Goal: Find specific page/section: Find specific page/section

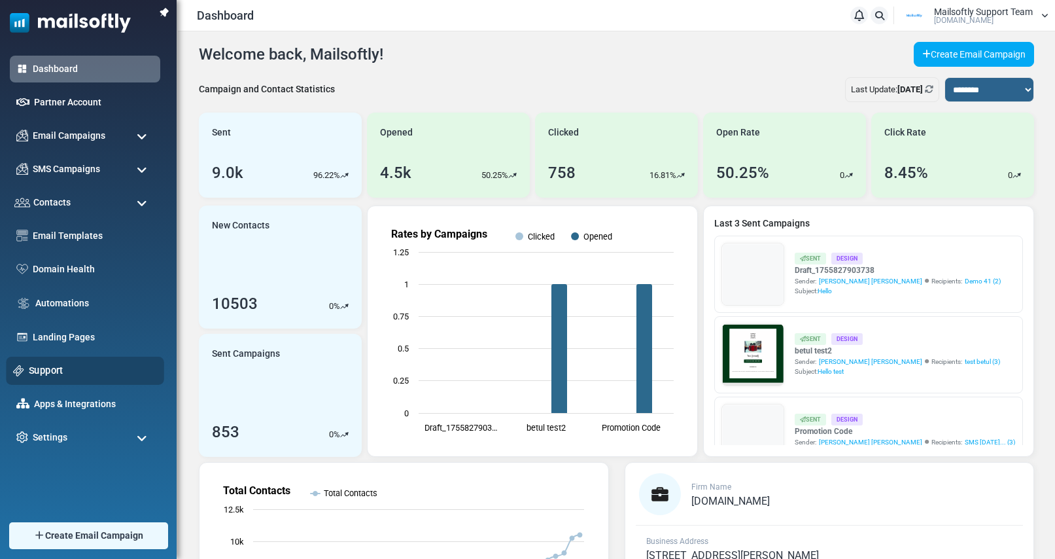
click at [50, 368] on link "Support" at bounding box center [93, 370] width 128 height 14
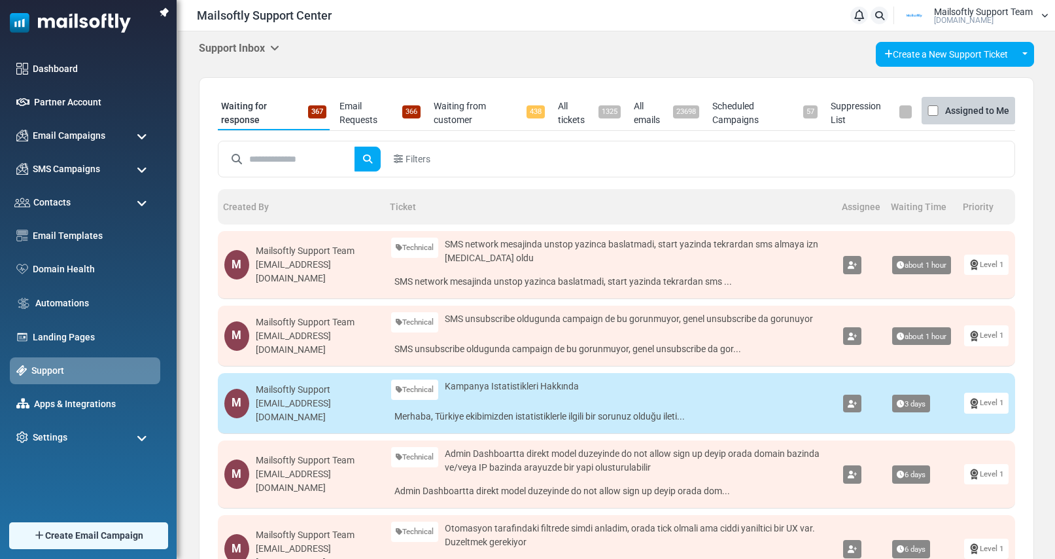
click at [279, 46] on icon at bounding box center [274, 48] width 9 height 10
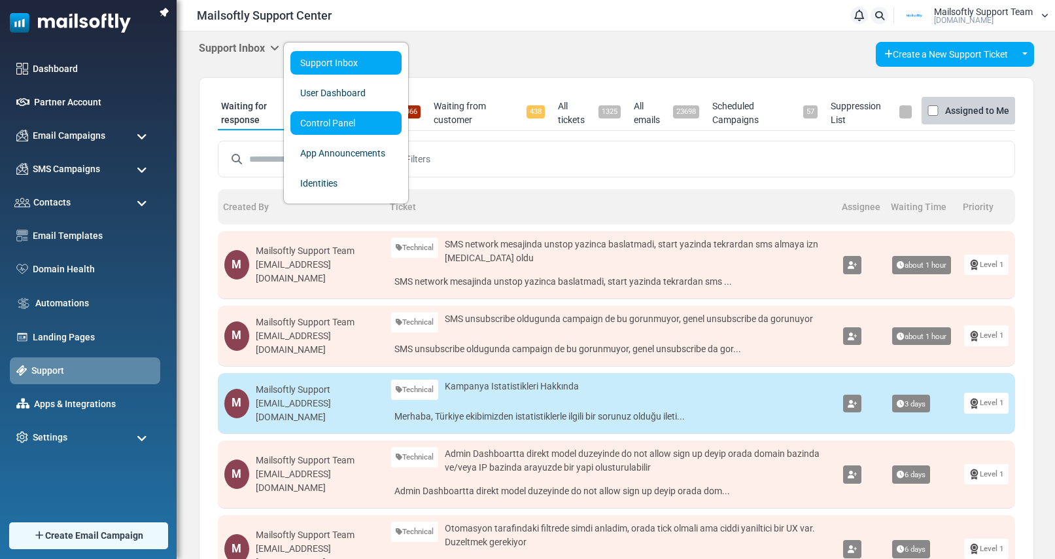
click at [338, 121] on link "Control Panel" at bounding box center [345, 123] width 111 height 24
